Goal: Task Accomplishment & Management: Use online tool/utility

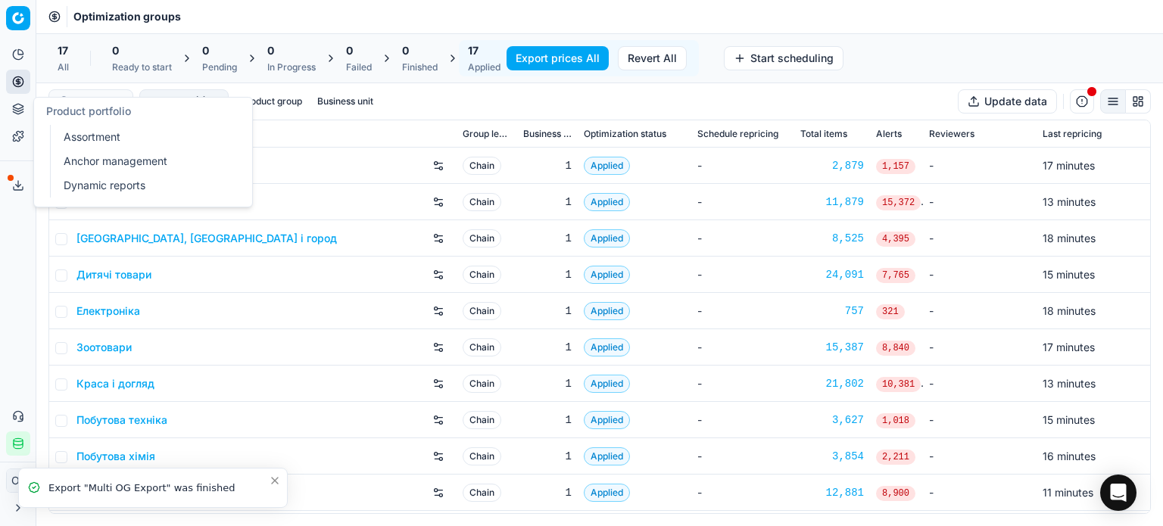
click at [85, 139] on link "Assortment" at bounding box center [146, 136] width 176 height 21
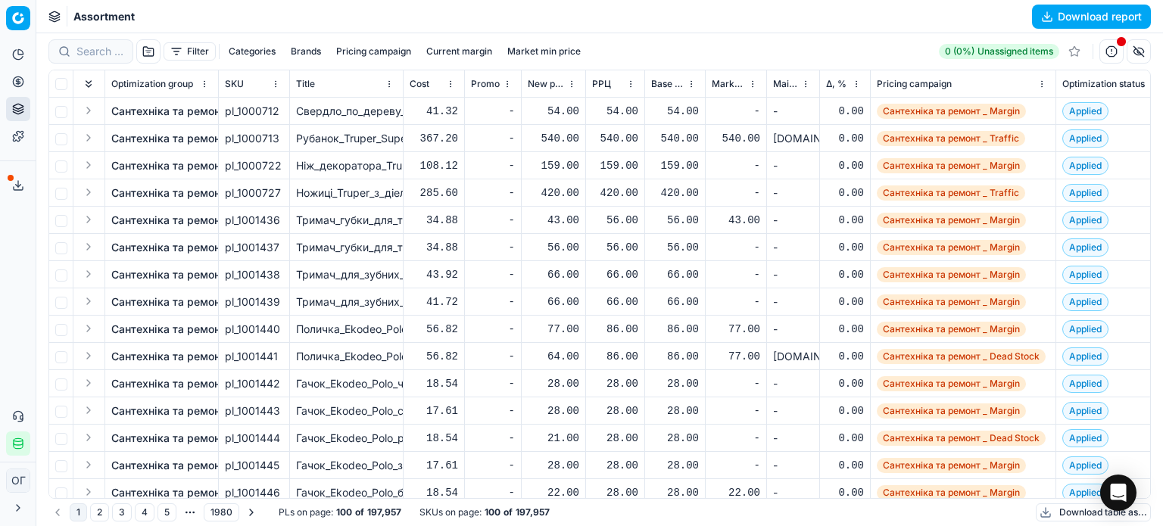
click at [1058, 520] on button "Download table as..." at bounding box center [1093, 512] width 115 height 18
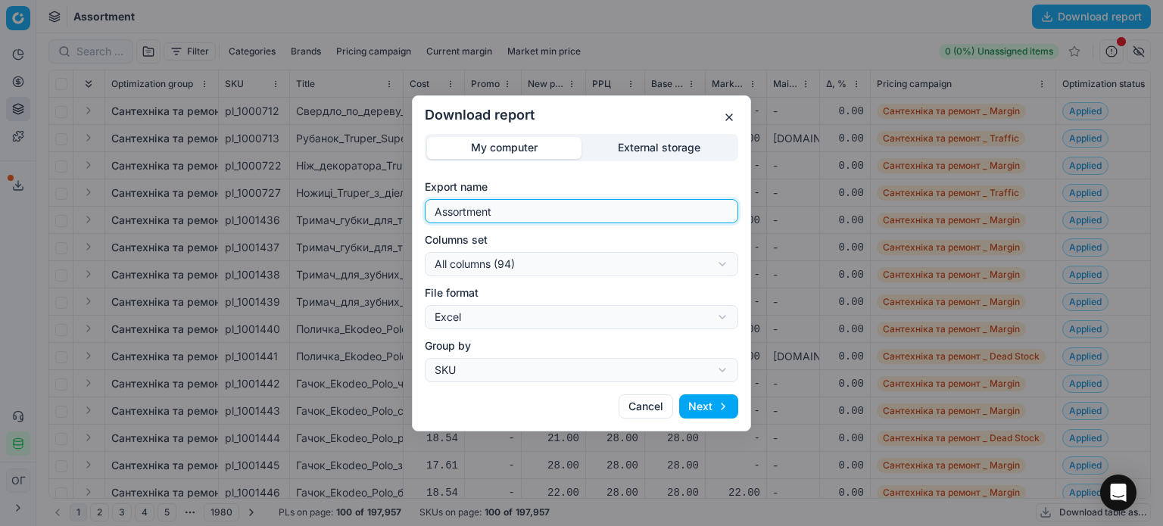
click at [571, 217] on input "Assortment" at bounding box center [582, 211] width 300 height 23
type input "Assortment 28.08 В"
click at [567, 261] on div "Download report My computer External storage Export name Assortment 28.08 В Col…" at bounding box center [581, 263] width 1163 height 526
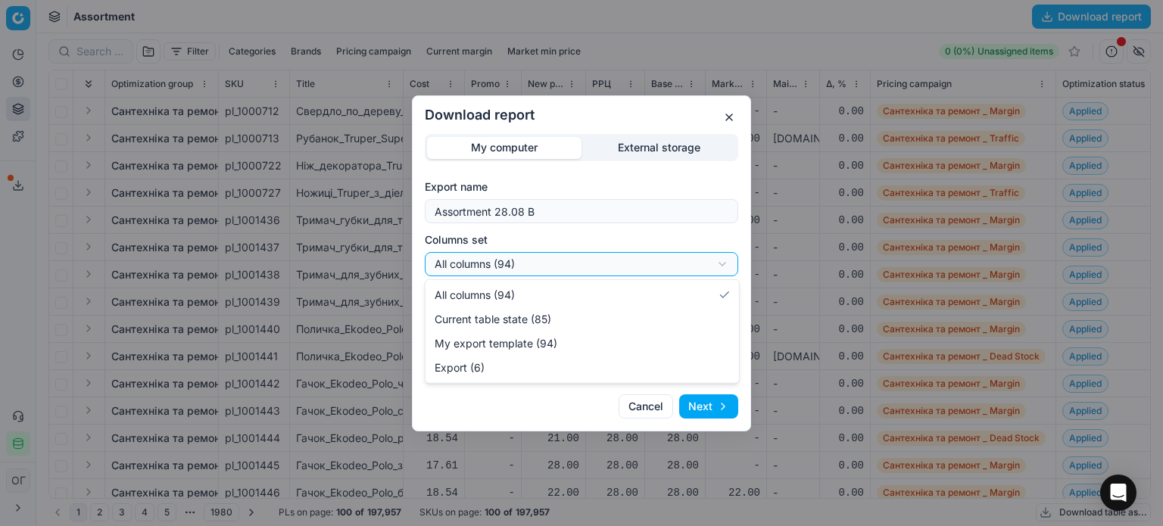
select select "table"
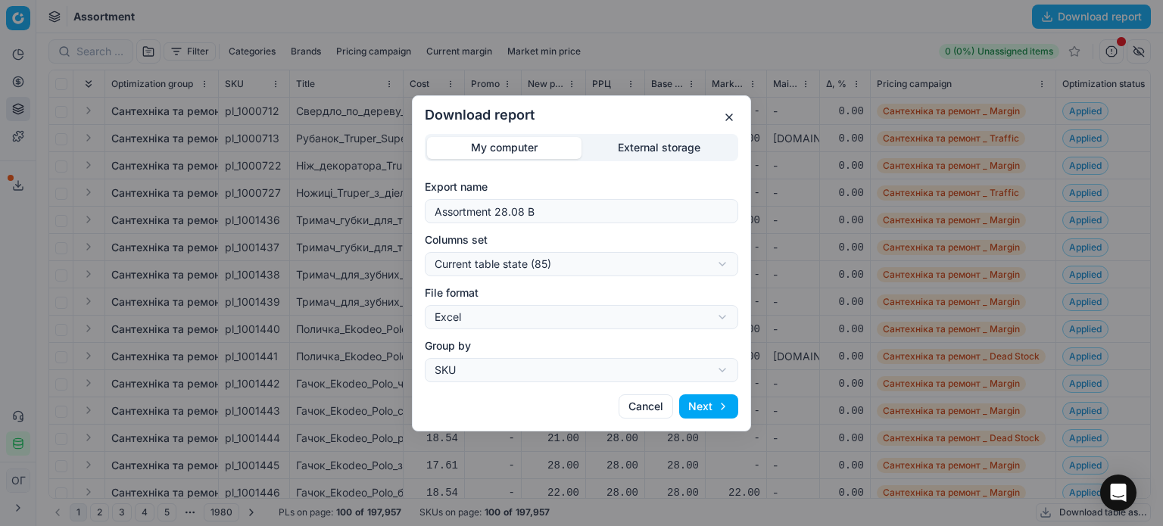
click at [696, 399] on button "Next" at bounding box center [708, 406] width 59 height 24
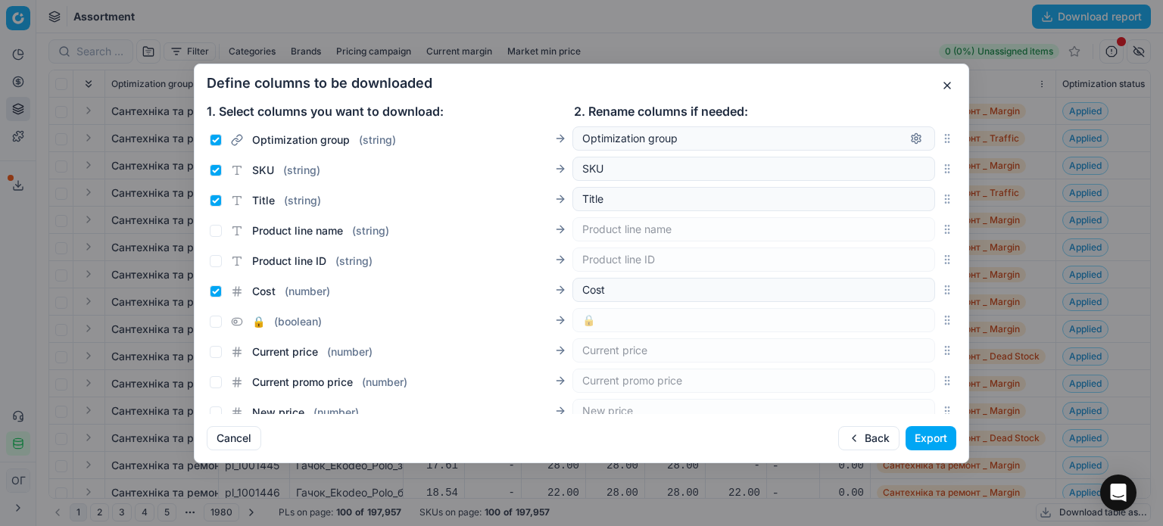
click at [918, 435] on button "Export" at bounding box center [930, 438] width 51 height 24
